Goal: Task Accomplishment & Management: Manage account settings

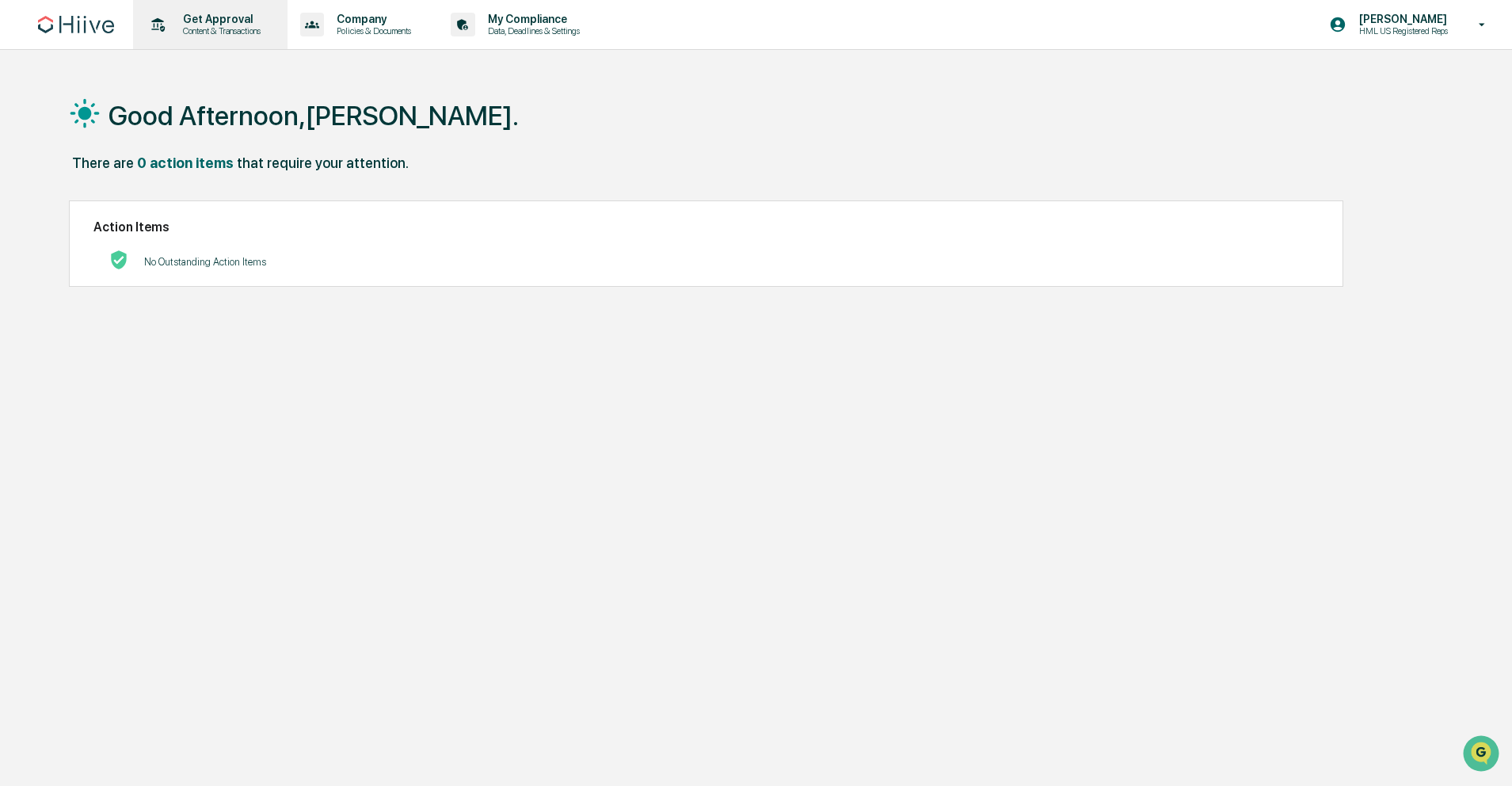
click at [226, 22] on p "Get Approval" at bounding box center [219, 18] width 99 height 12
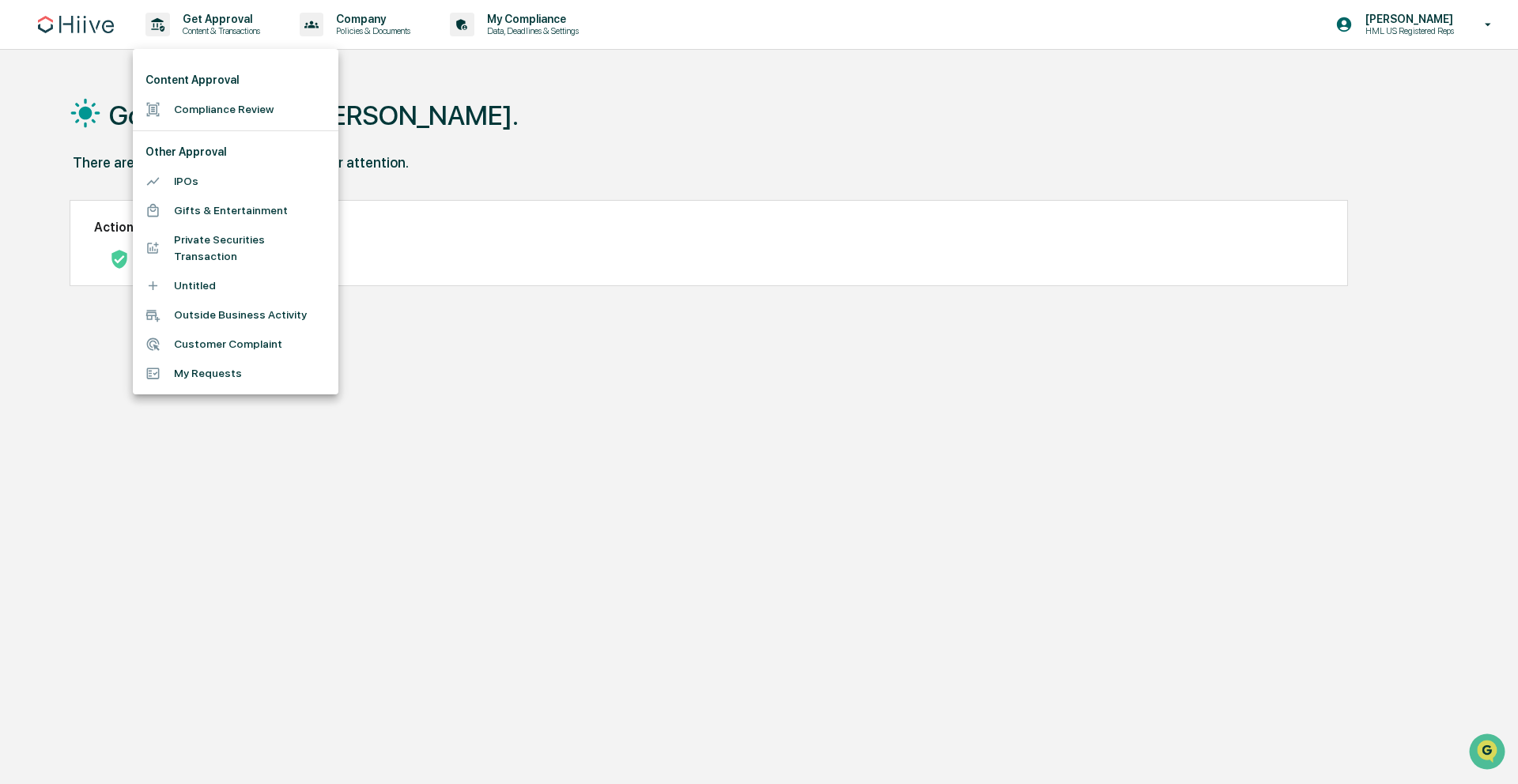
click at [191, 244] on li "Private Securities Transaction" at bounding box center [235, 248] width 205 height 45
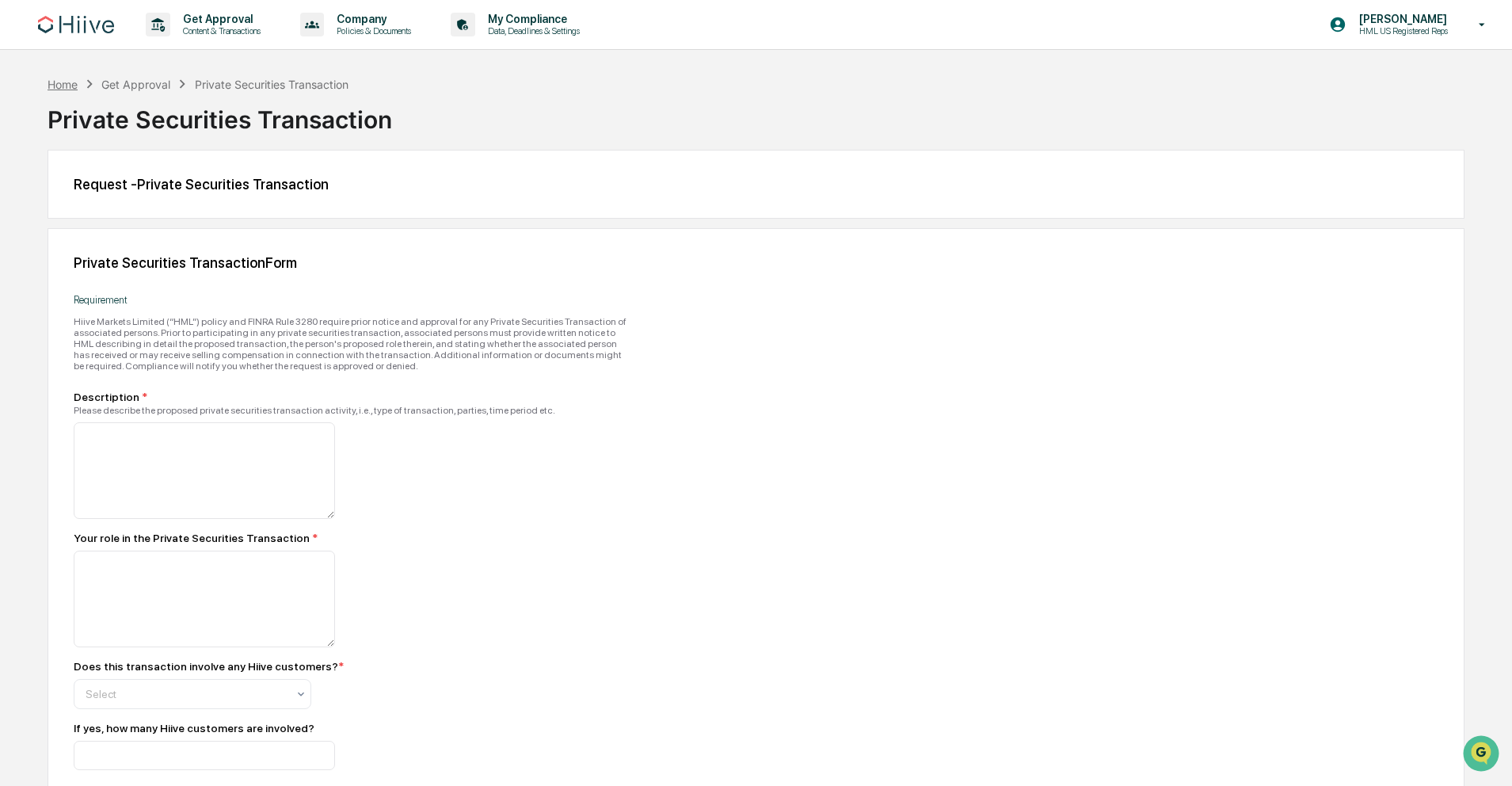
click at [52, 81] on div "Home" at bounding box center [63, 84] width 30 height 13
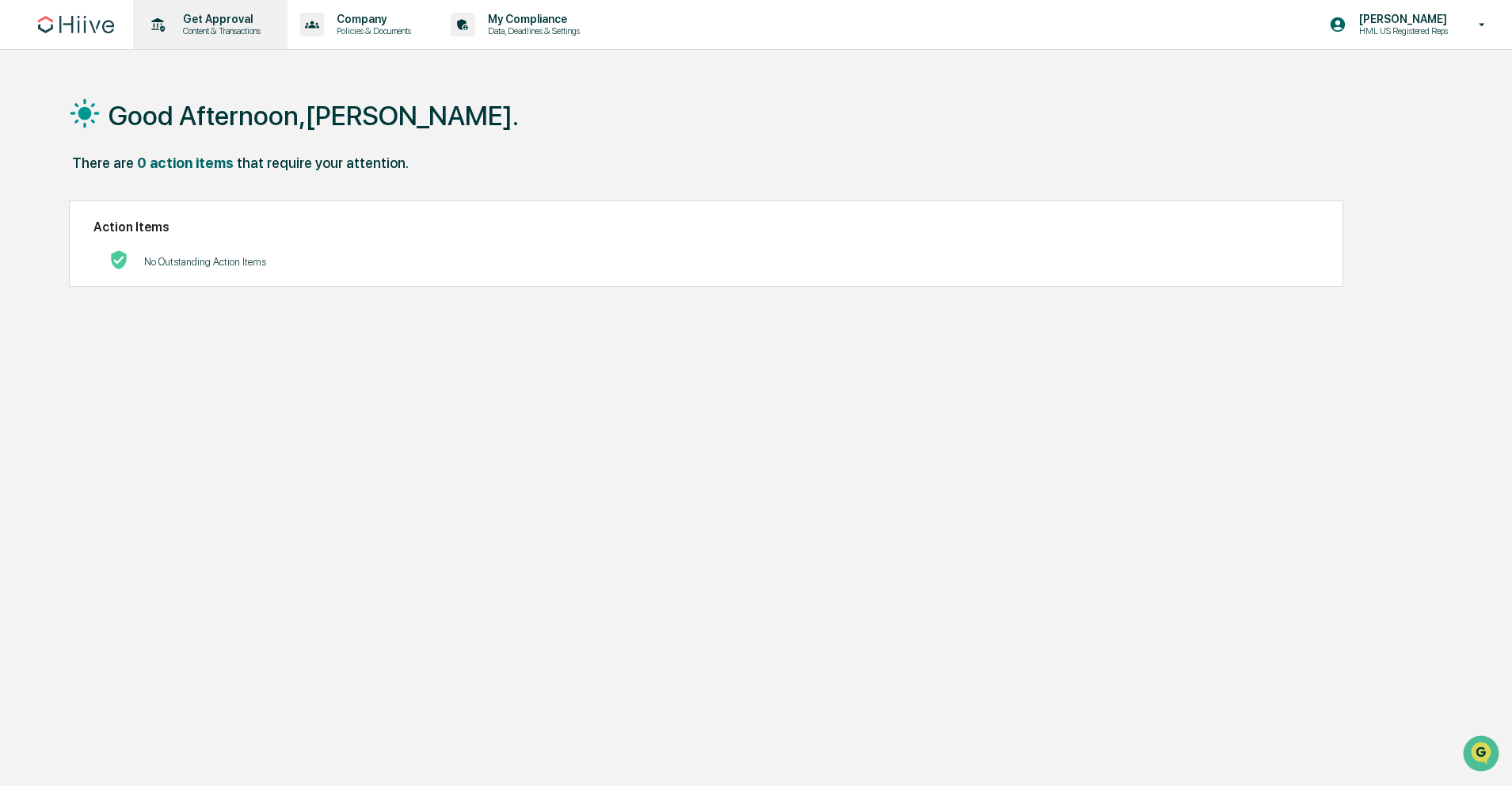
click at [222, 35] on p "Content & Transactions" at bounding box center [219, 31] width 99 height 11
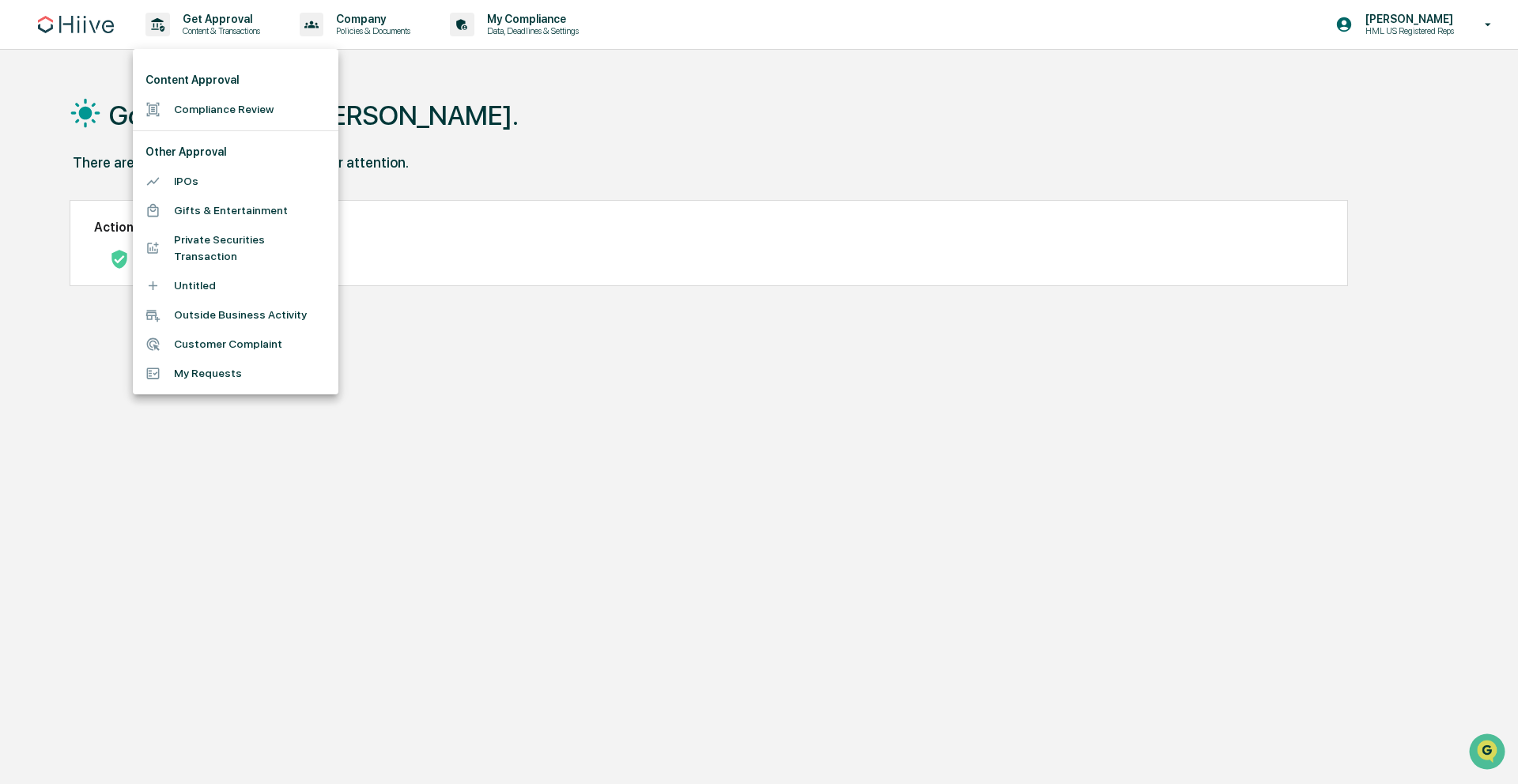
click at [232, 110] on li "Compliance Review" at bounding box center [235, 109] width 205 height 29
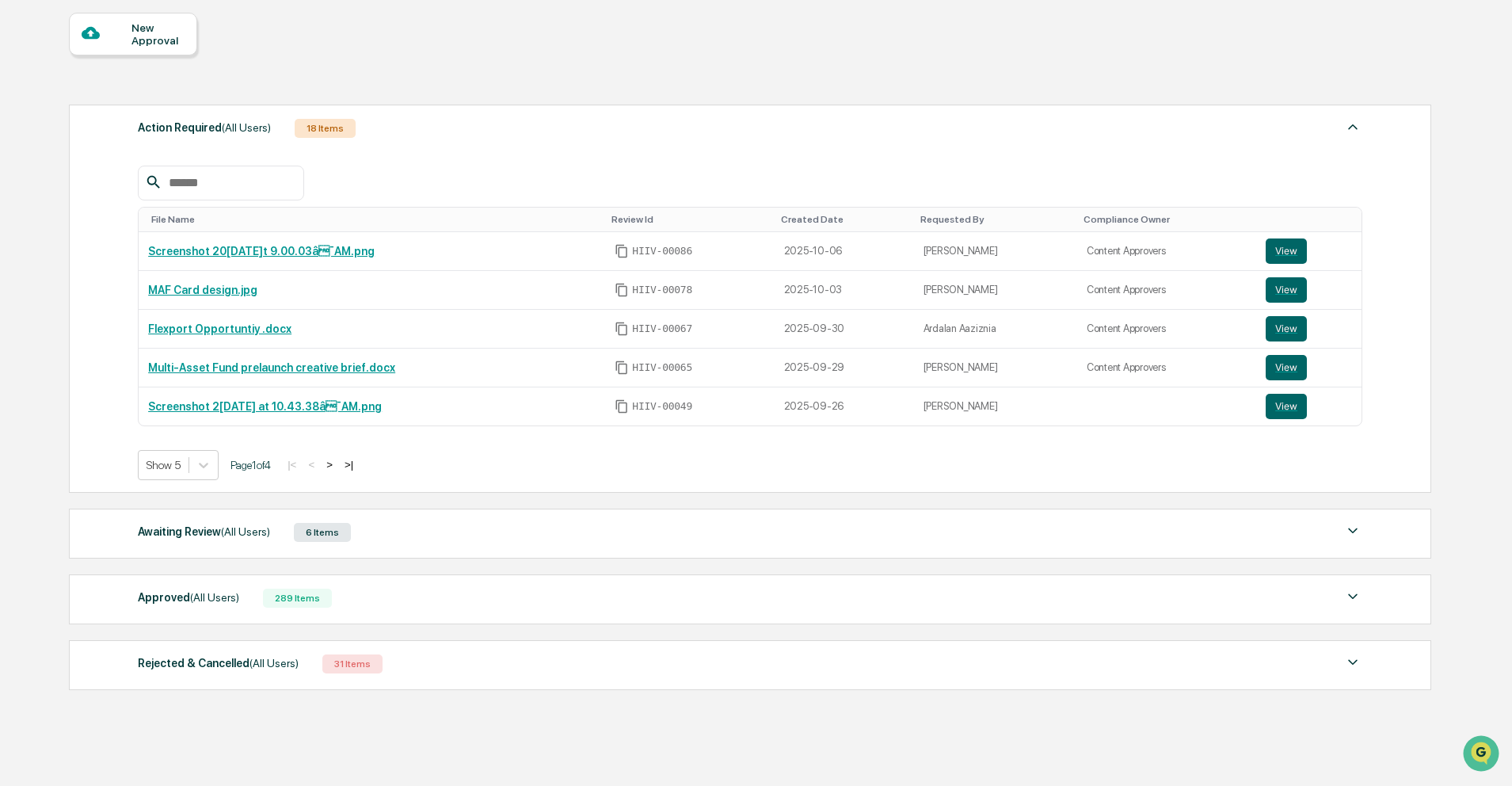
scroll to position [190, 0]
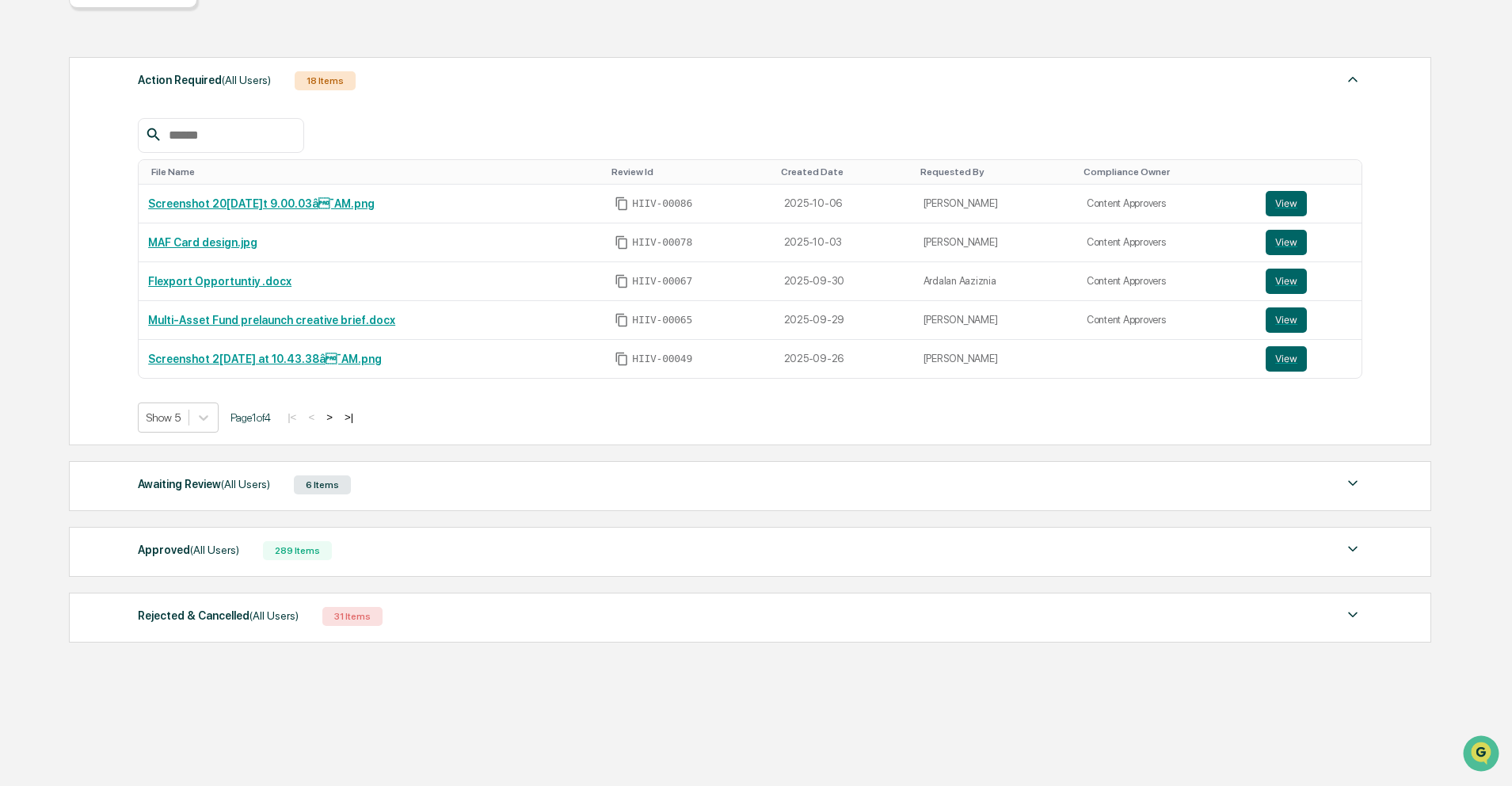
drag, startPoint x: 205, startPoint y: 492, endPoint x: 387, endPoint y: 499, distance: 182.1
click at [206, 492] on div "Awaiting Review (All Users)" at bounding box center [203, 484] width 132 height 21
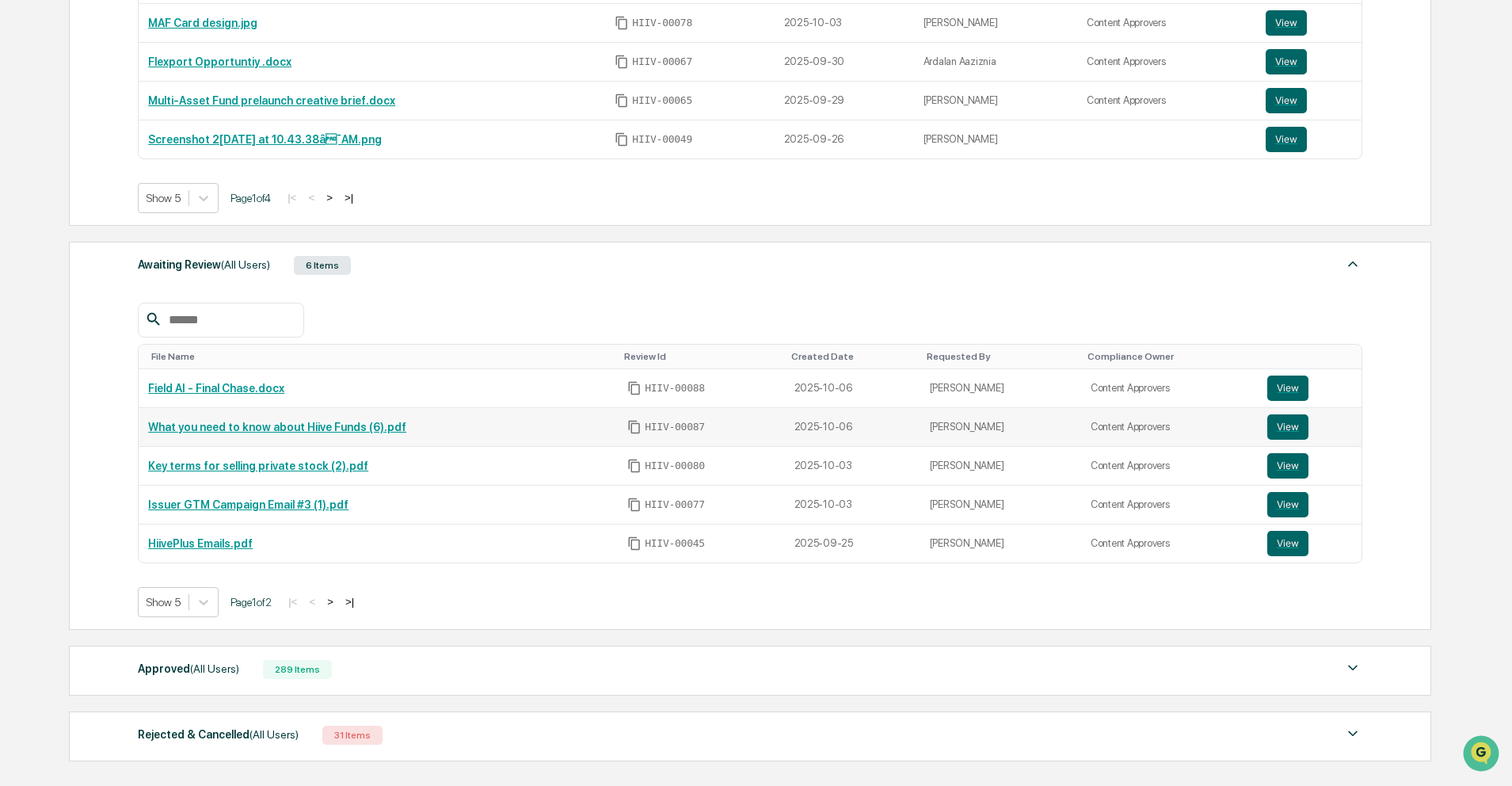
scroll to position [463, 0]
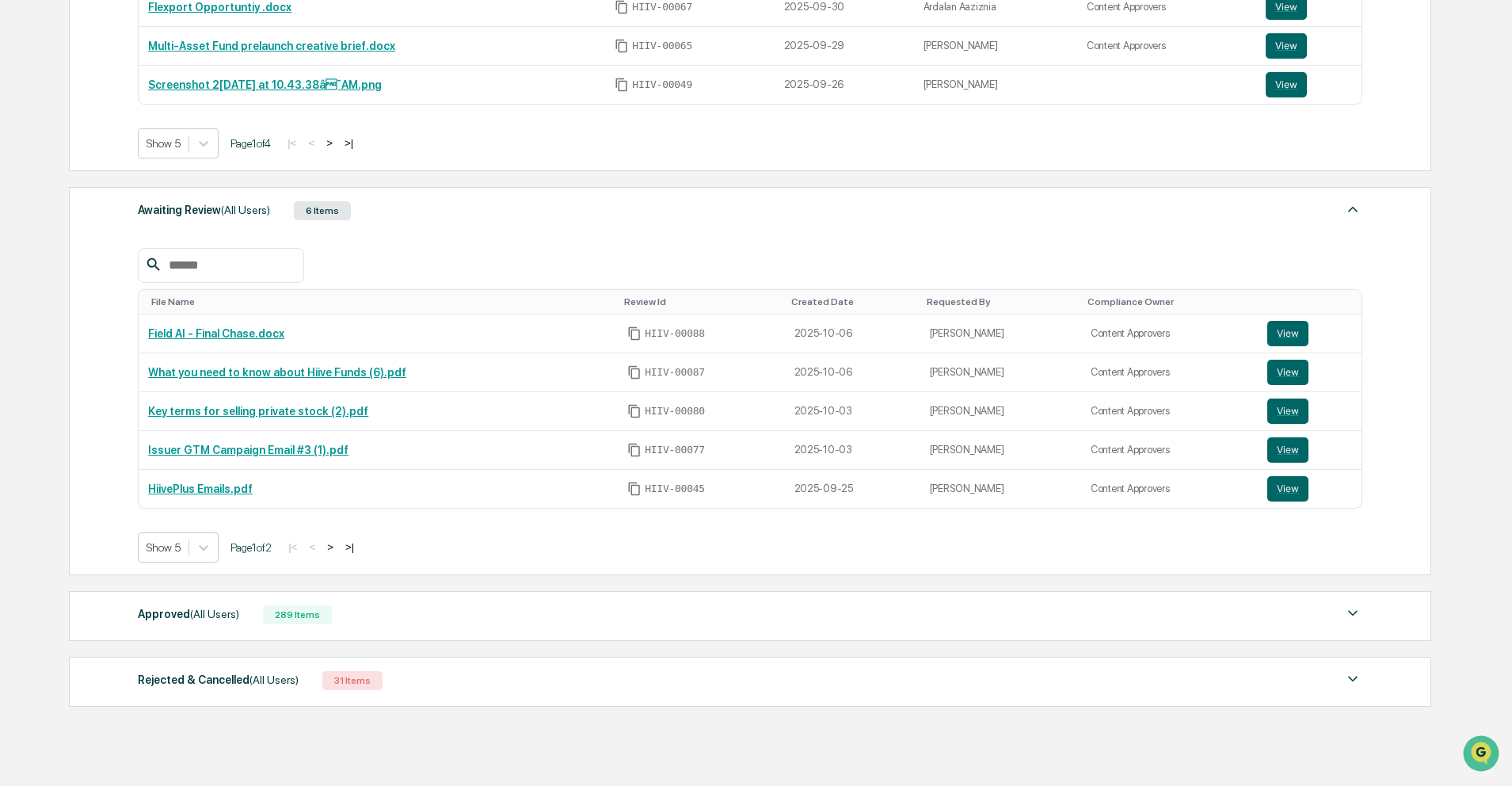
click at [249, 613] on div "Approved (All Users) 289 Items" at bounding box center [750, 614] width 1224 height 22
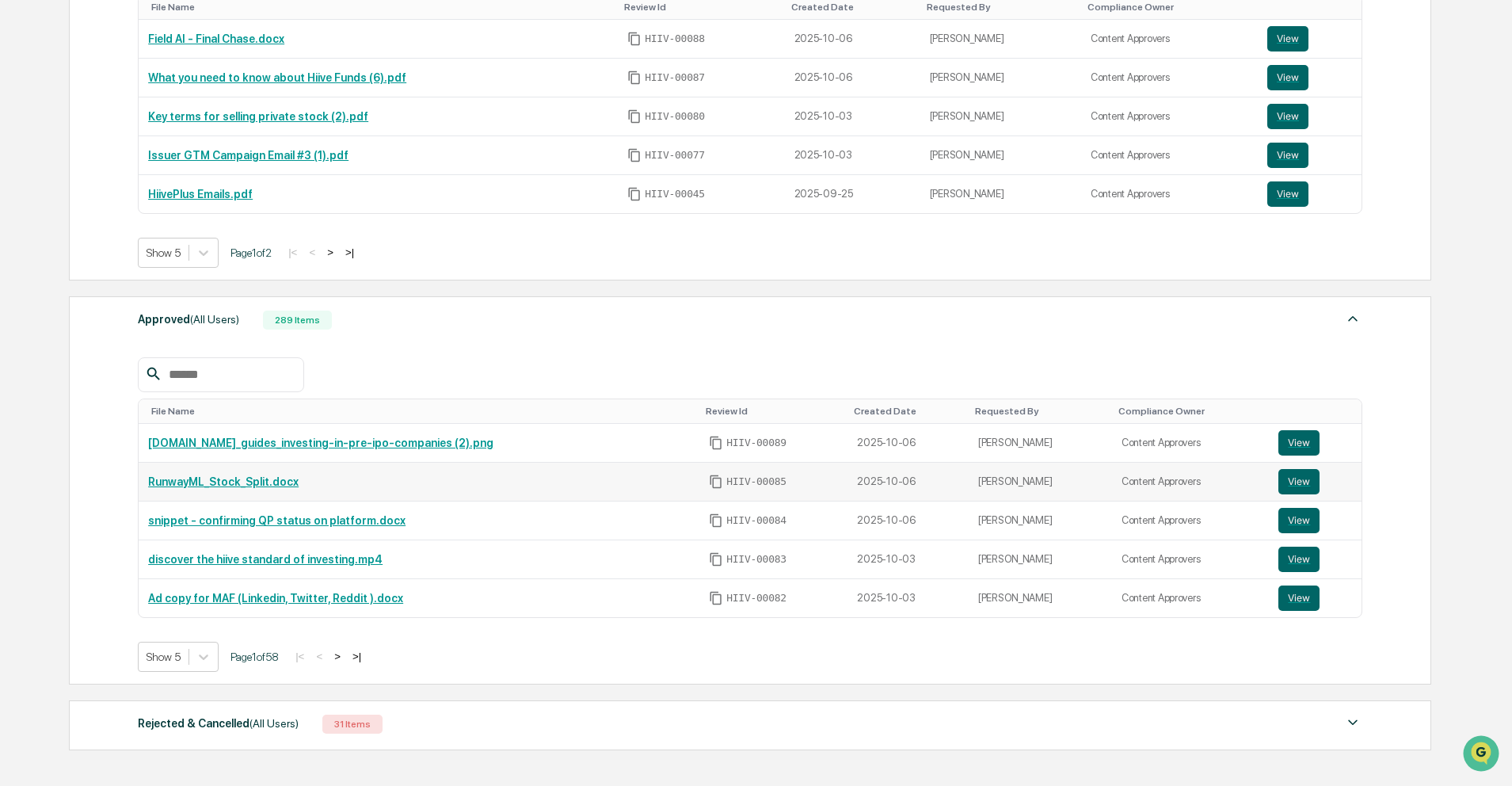
scroll to position [761, 0]
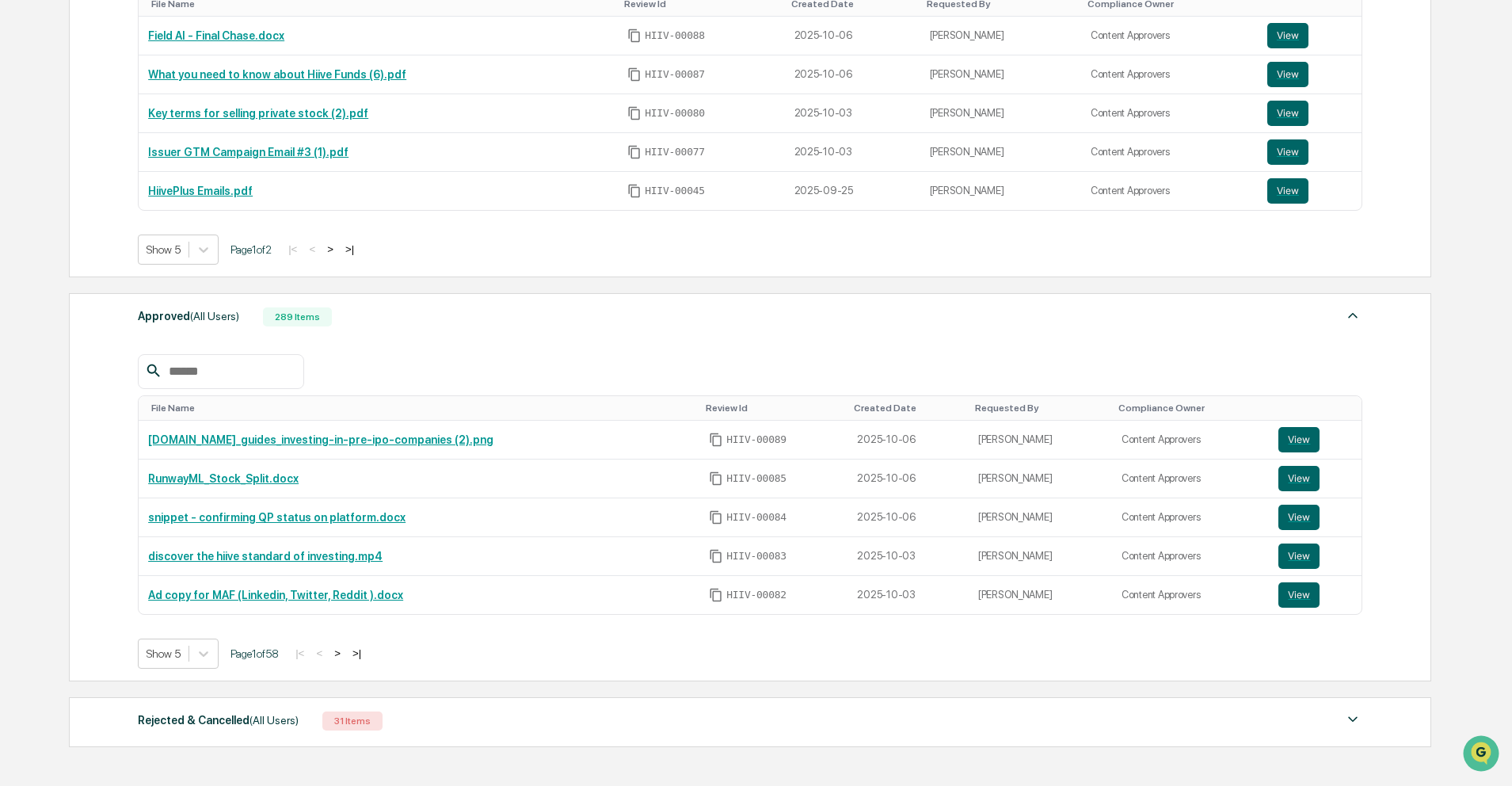
click at [345, 654] on button ">" at bounding box center [337, 653] width 16 height 13
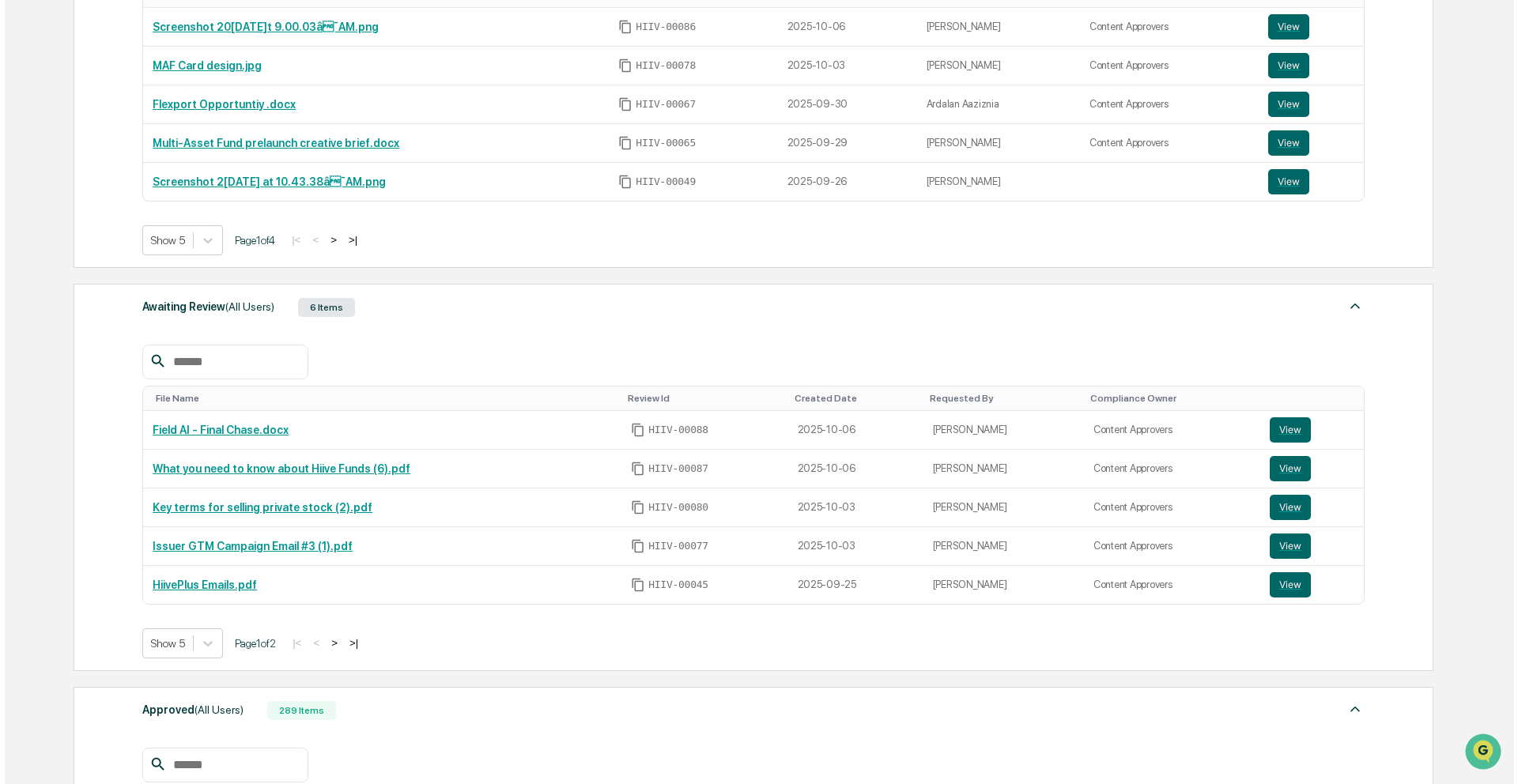
scroll to position [0, 0]
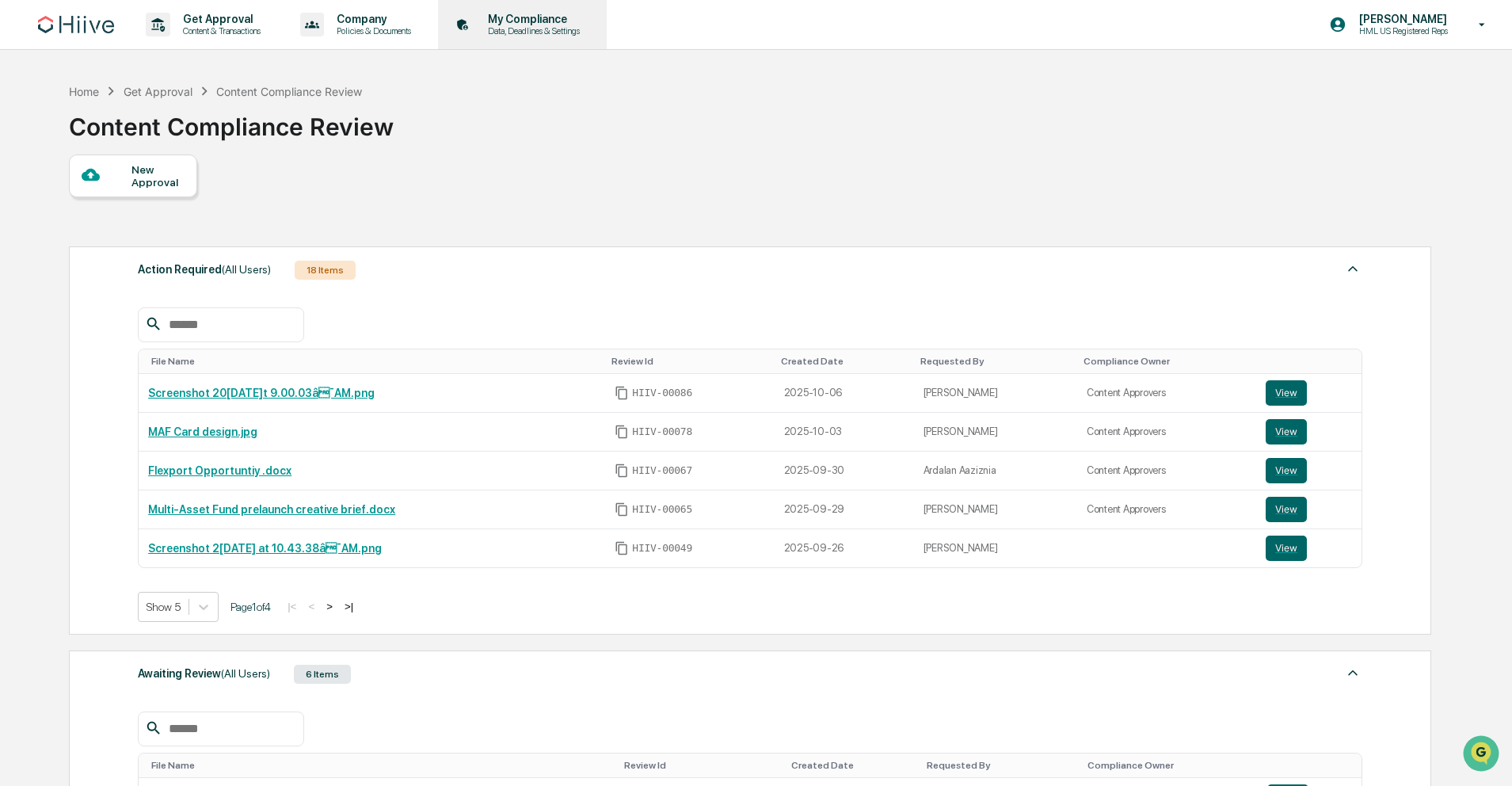
click at [551, 25] on div "My Compliance Data, Deadlines & Settings" at bounding box center [532, 24] width 113 height 24
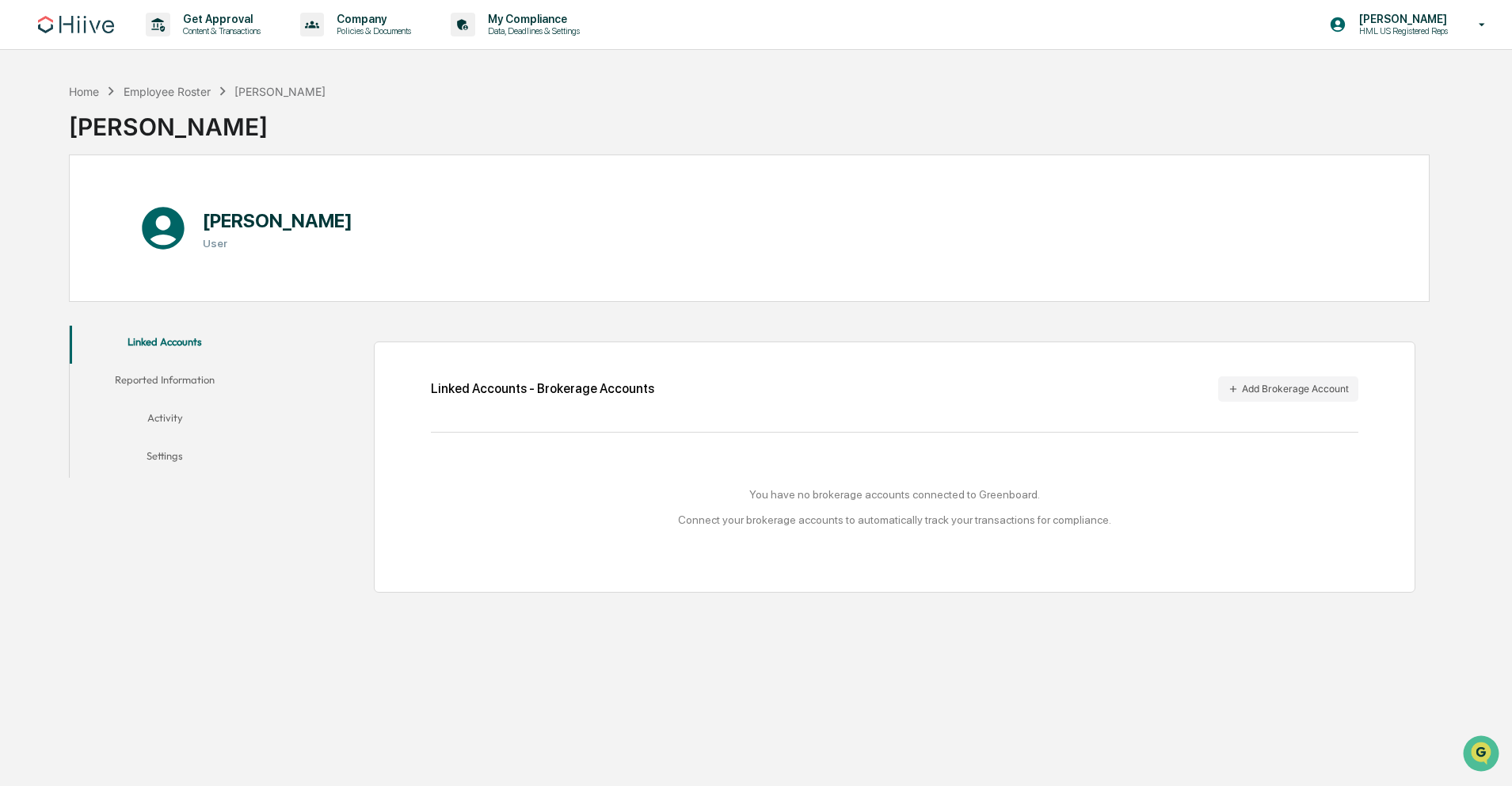
click at [161, 420] on button "Activity" at bounding box center [164, 421] width 190 height 38
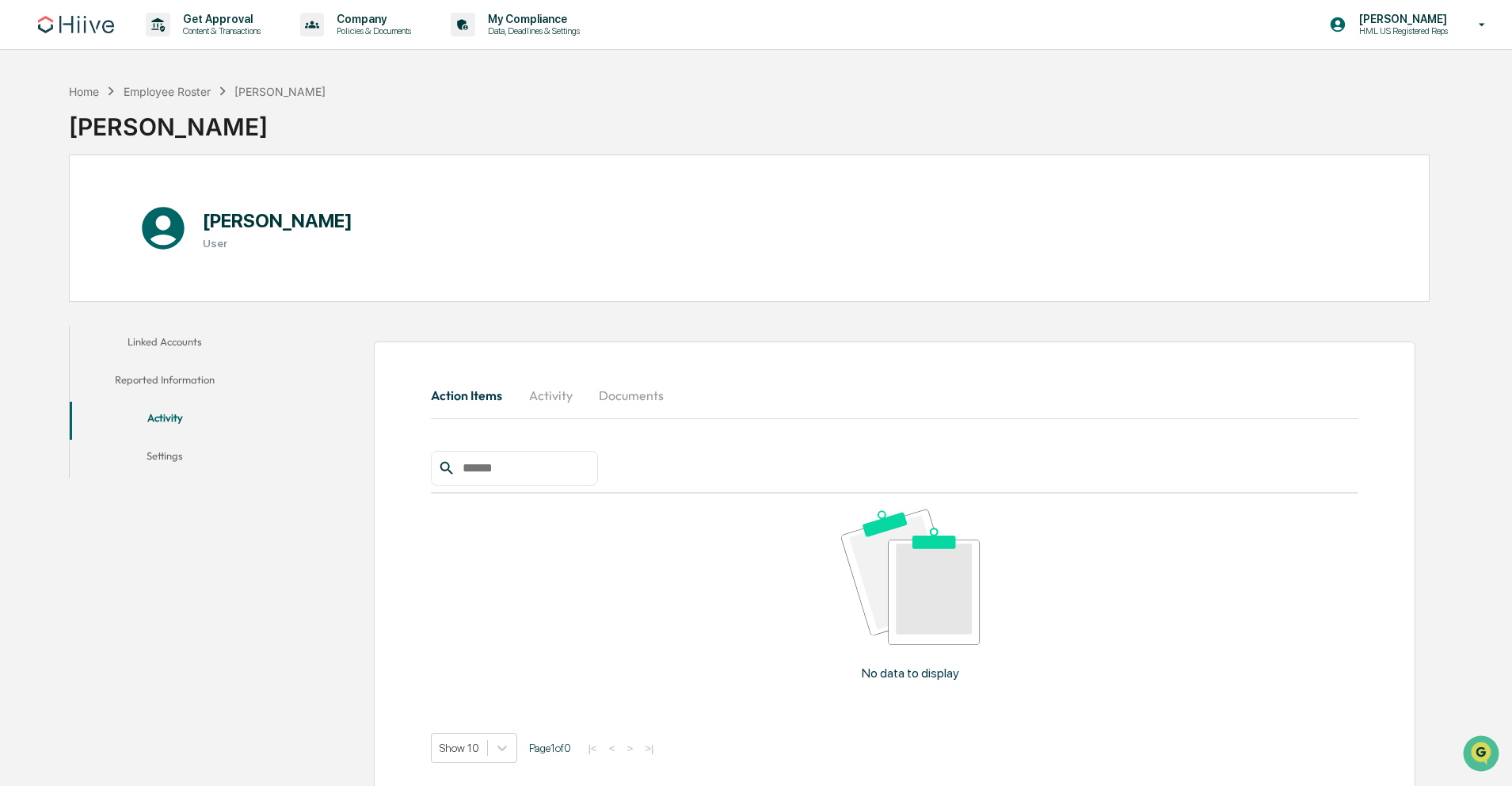
click at [176, 455] on button "Settings" at bounding box center [164, 458] width 190 height 38
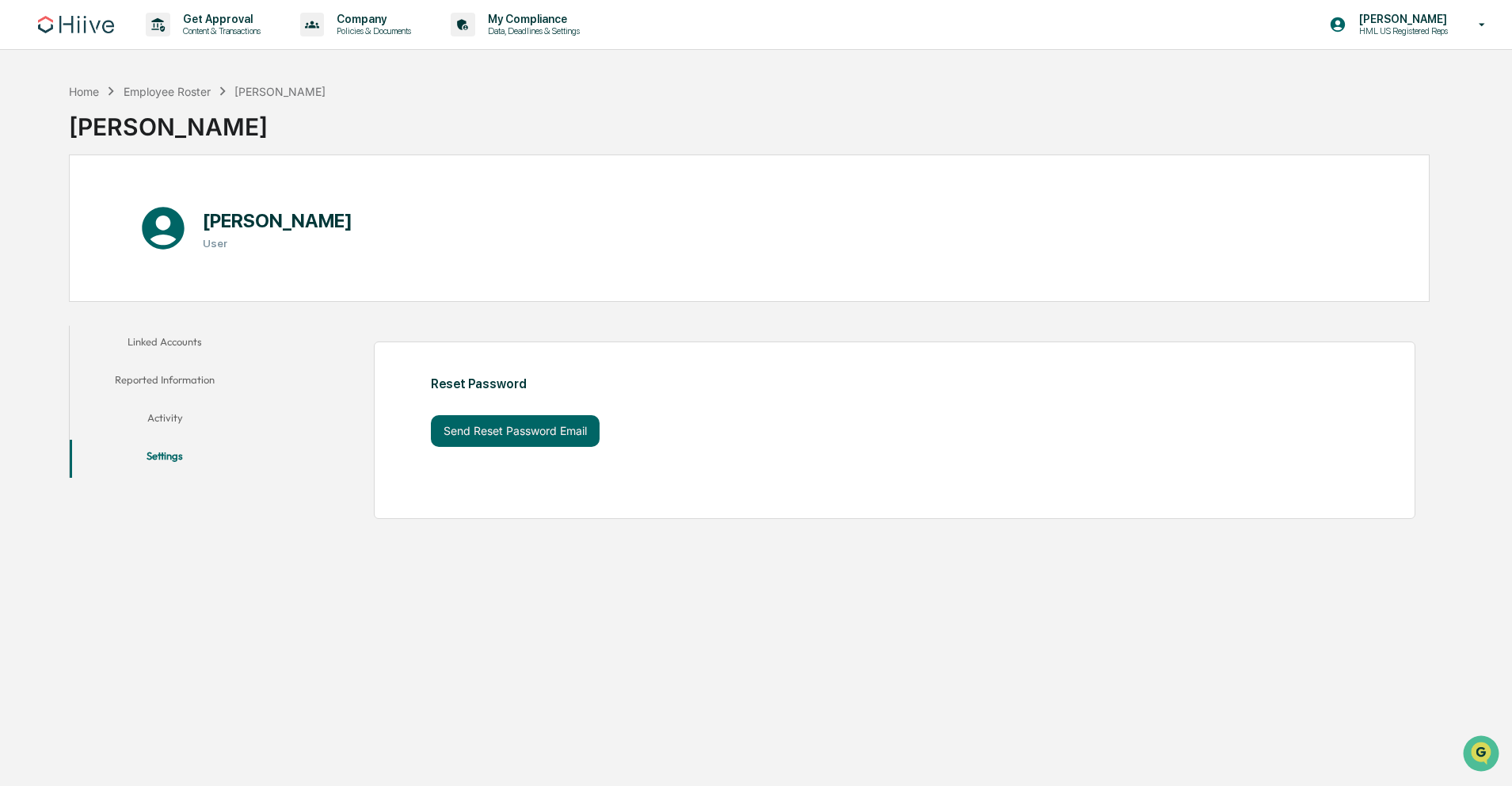
click at [159, 346] on button "Linked Accounts" at bounding box center [164, 345] width 190 height 38
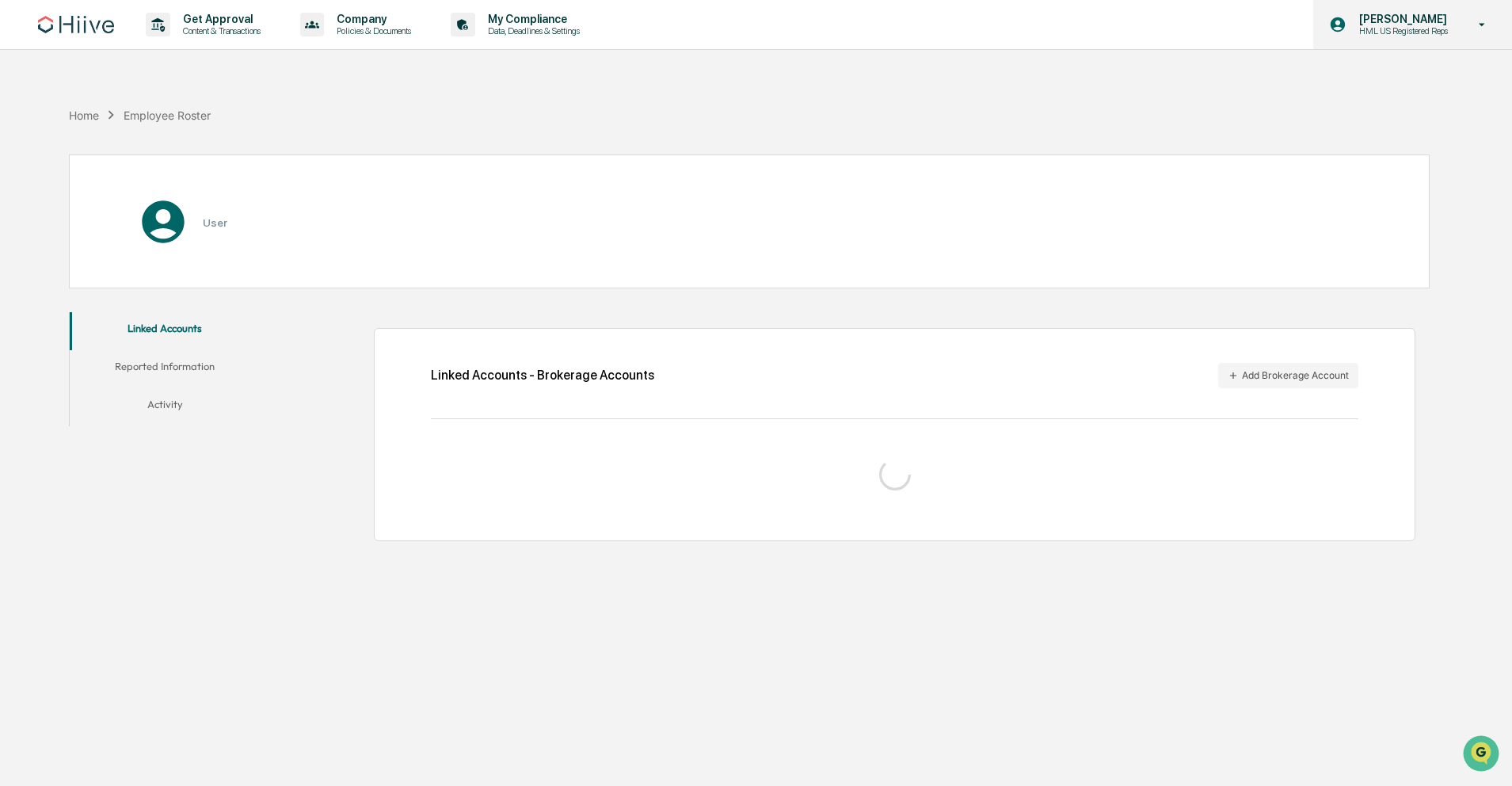
click at [1466, 30] on div "[PERSON_NAME] HML US Registered Reps" at bounding box center [1413, 25] width 199 height 49
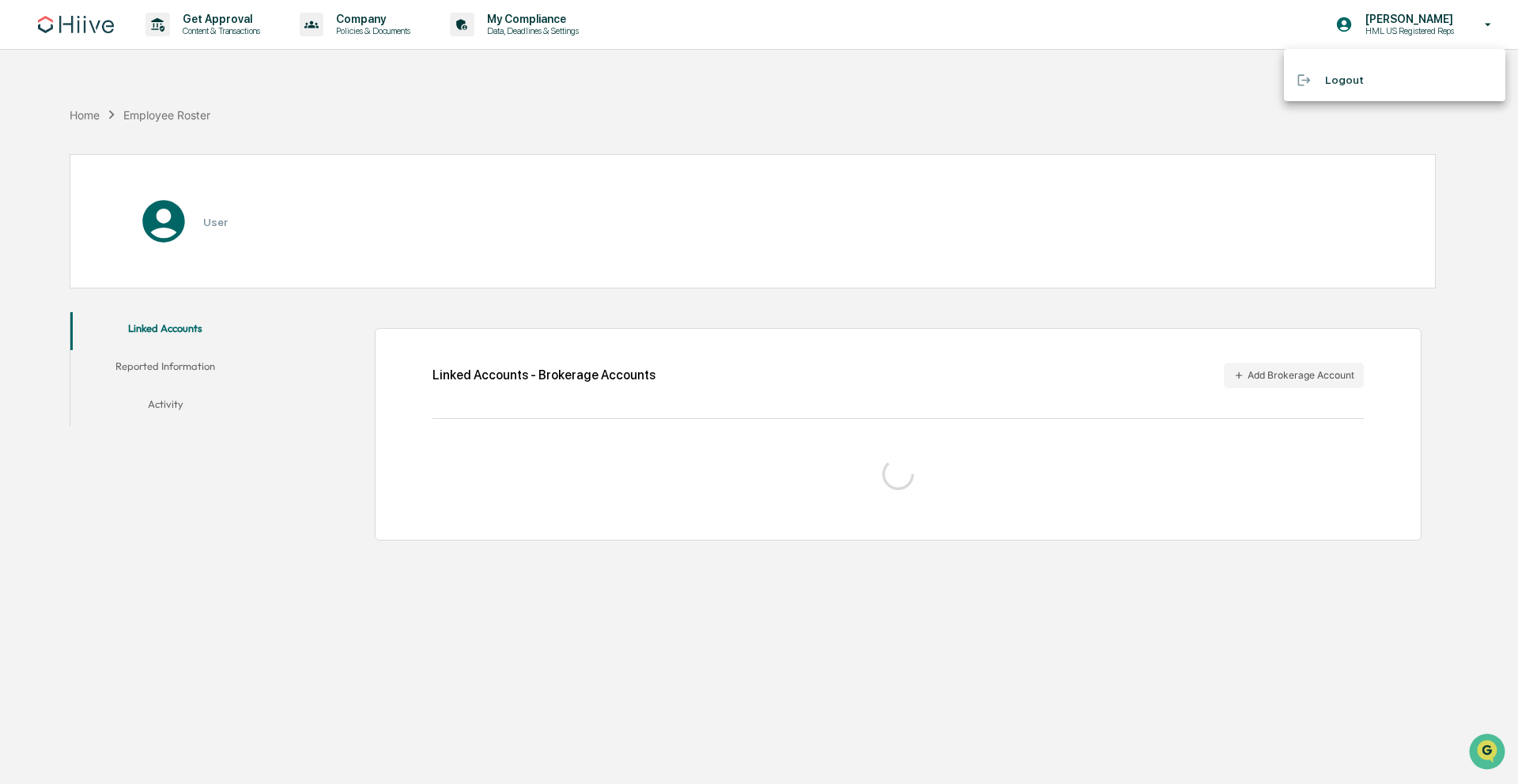
click at [712, 109] on div at bounding box center [759, 392] width 1518 height 784
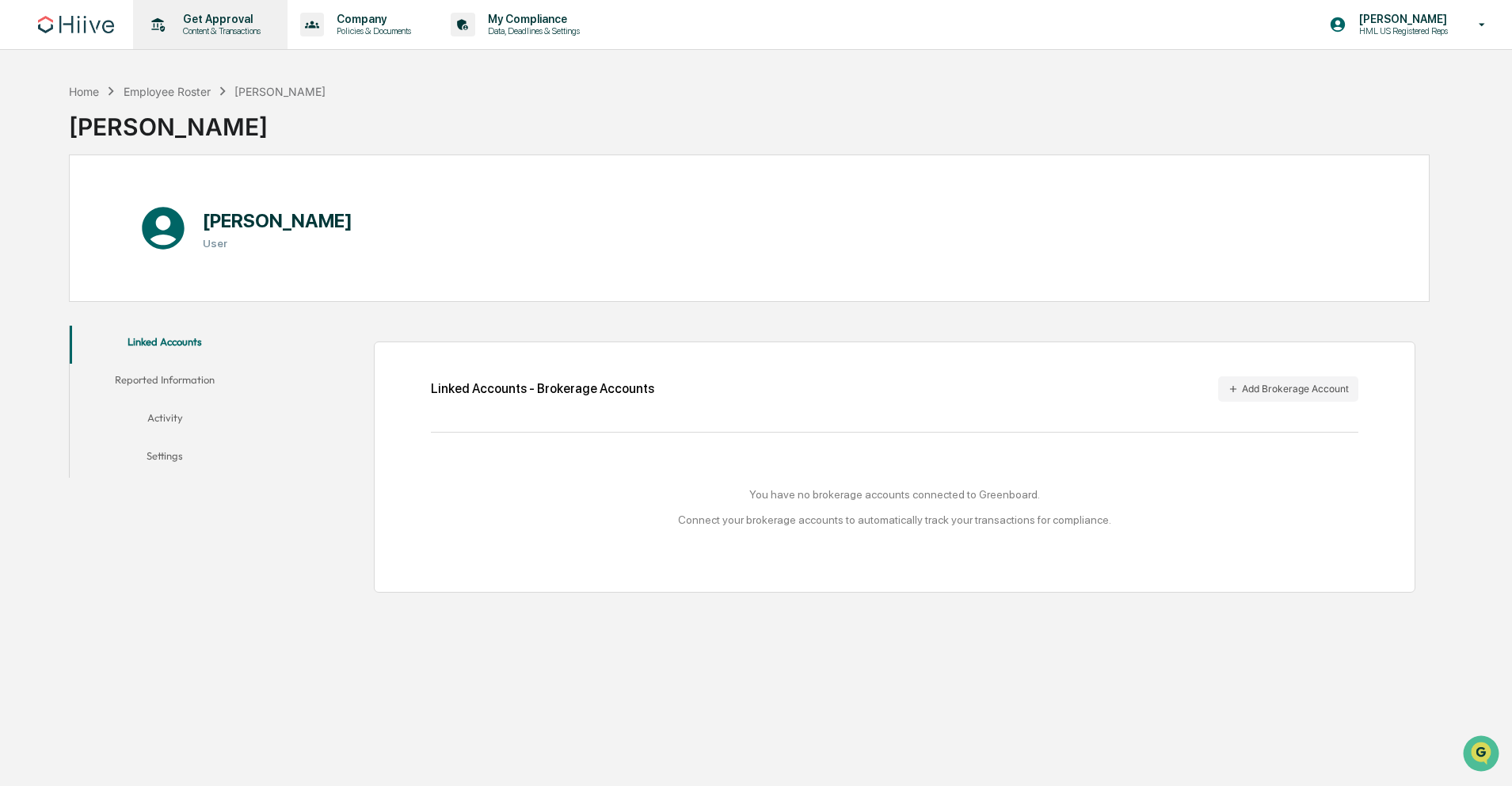
click at [236, 24] on p "Get Approval" at bounding box center [219, 18] width 99 height 12
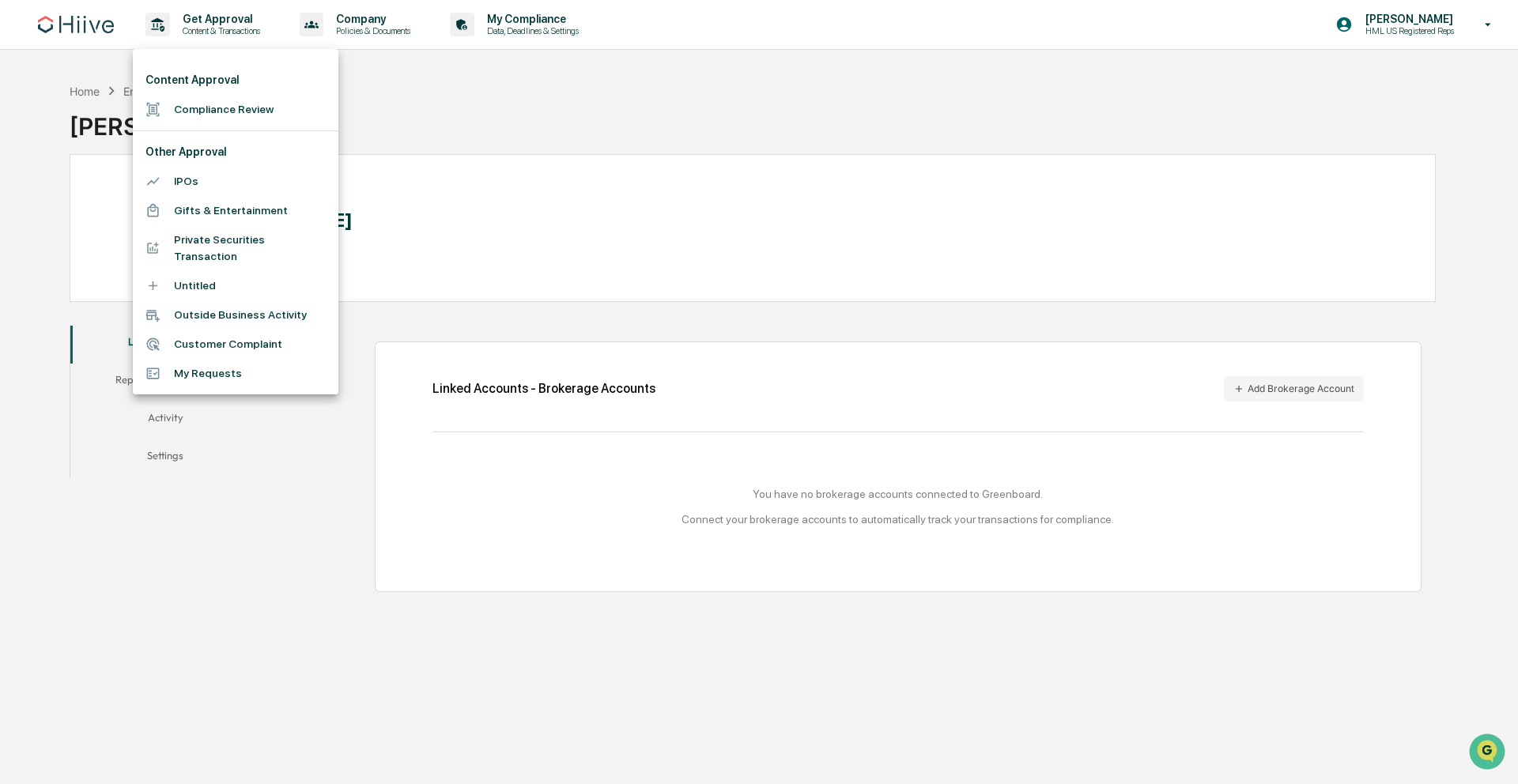
click at [193, 364] on li "My Requests" at bounding box center [235, 373] width 205 height 29
